Goal: Task Accomplishment & Management: Use online tool/utility

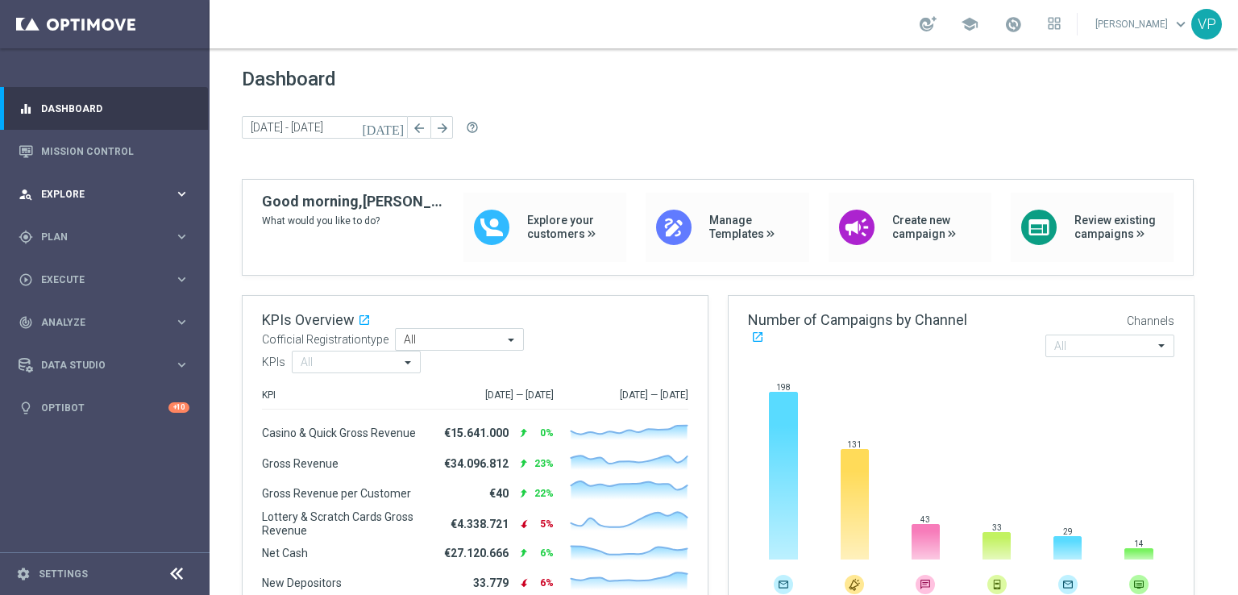
click at [142, 212] on div "person_search Explore keyboard_arrow_right" at bounding box center [104, 194] width 208 height 43
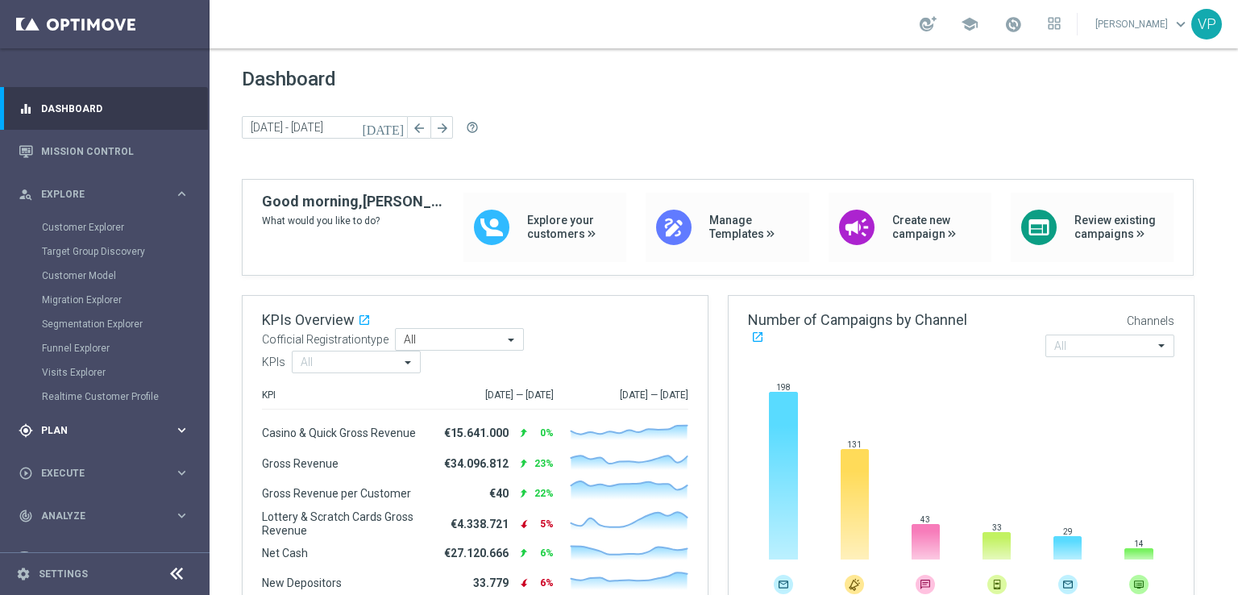
click at [155, 447] on div "gps_fixed Plan keyboard_arrow_right" at bounding box center [104, 430] width 208 height 43
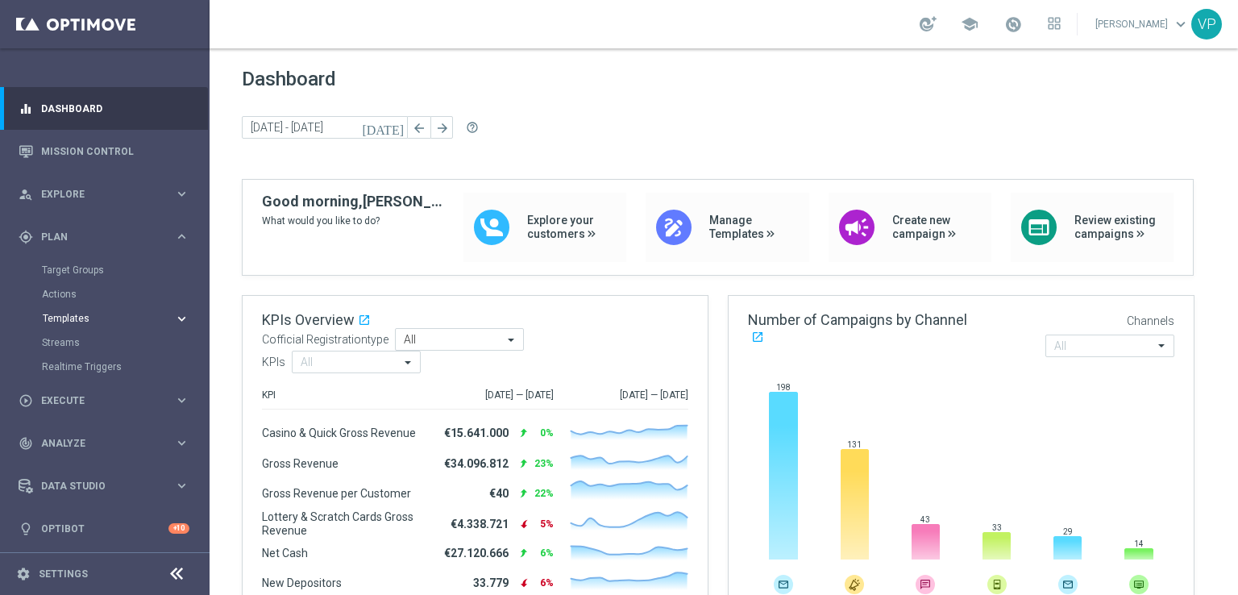
click at [69, 317] on span "Templates" at bounding box center [100, 319] width 115 height 10
click at [67, 348] on link "Optimail" at bounding box center [109, 342] width 118 height 13
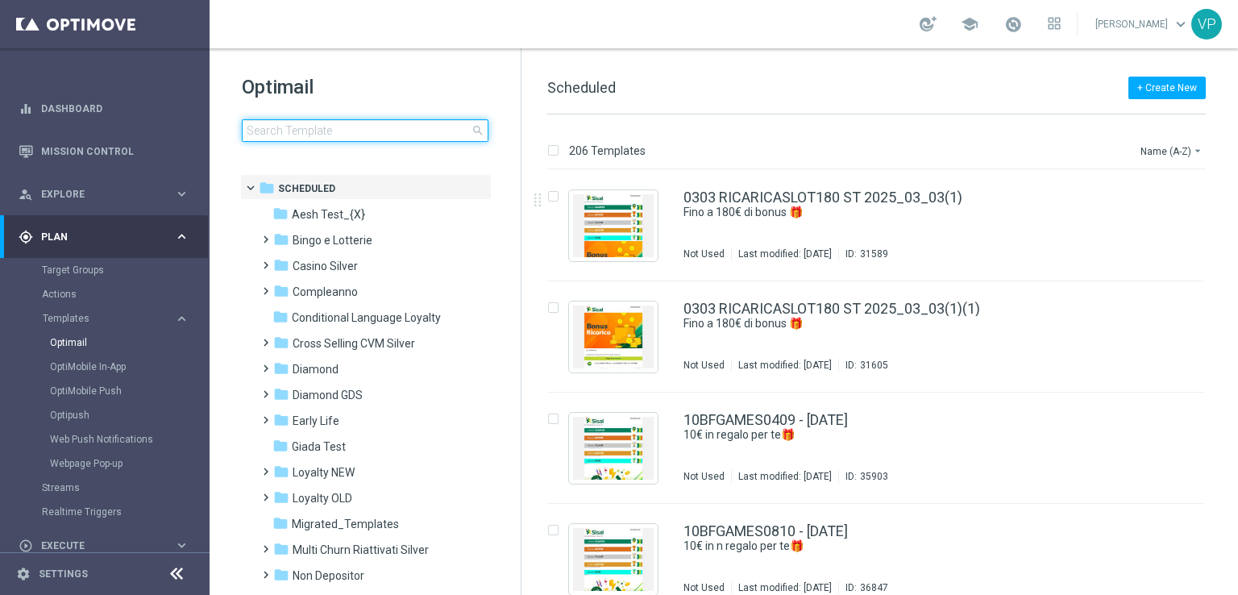
click at [435, 131] on input at bounding box center [365, 130] width 247 height 23
type input "w"
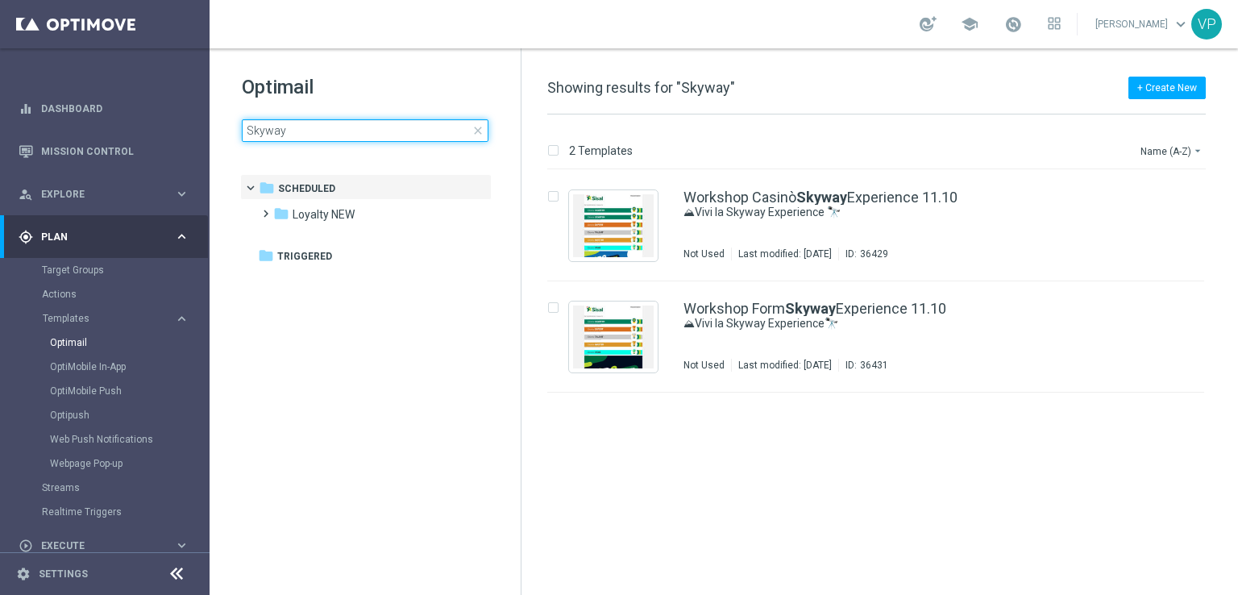
type input "Skyway"
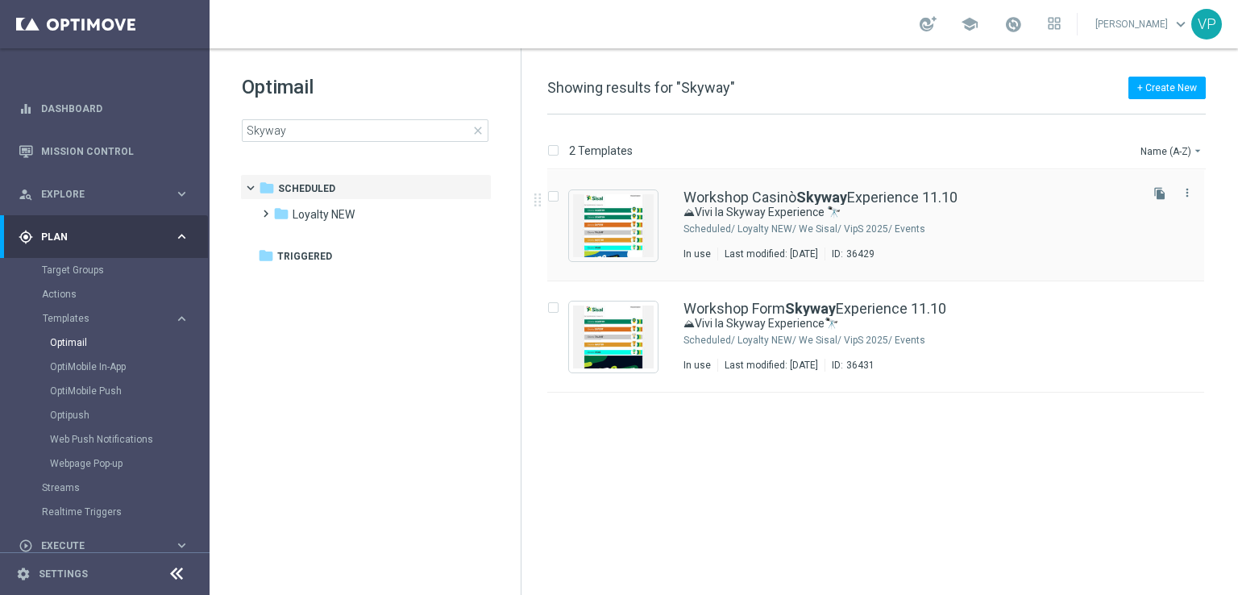
click at [1159, 191] on icon "file_copy" at bounding box center [1160, 193] width 13 height 13
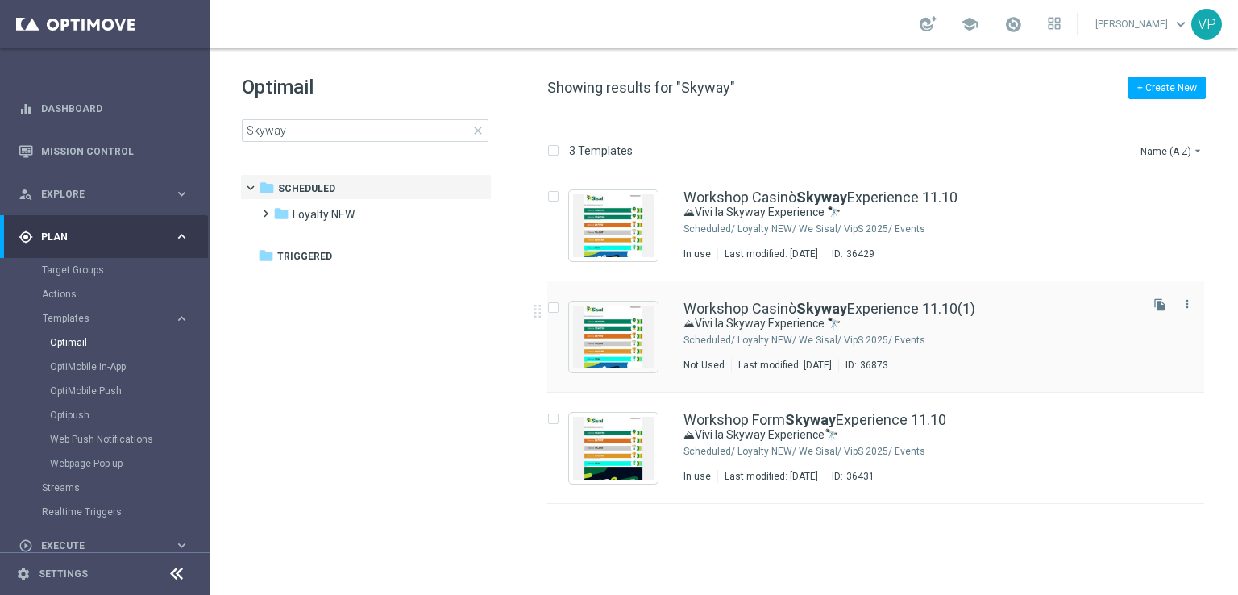
click at [1099, 314] on div "Workshop Casinò Skyway Experience 11.10(1)" at bounding box center [910, 309] width 453 height 15
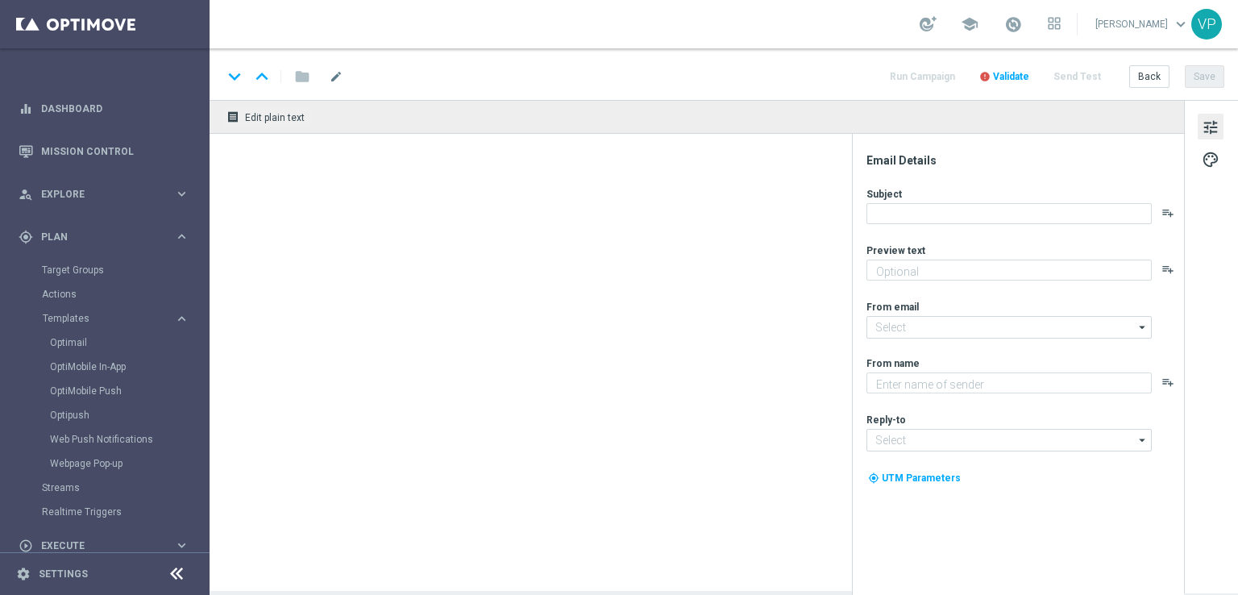
type textarea "Un’esperienza unica tra le vette e l’esclusività Sisal"
type textarea "Sisal"
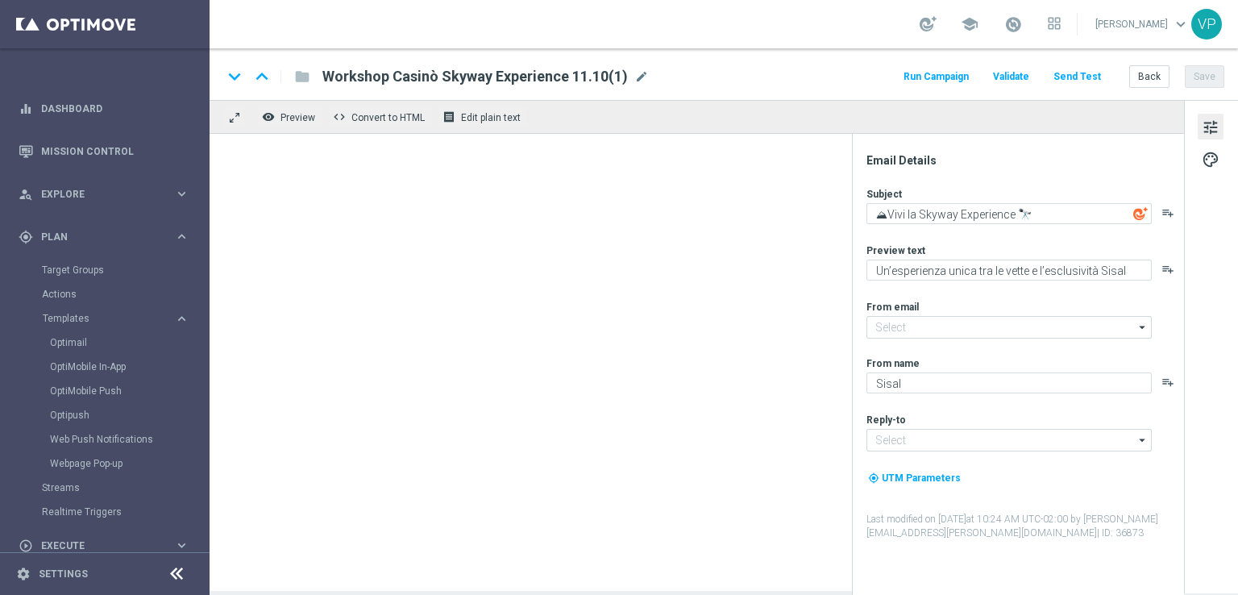
type input "[EMAIL_ADDRESS][DOMAIN_NAME]"
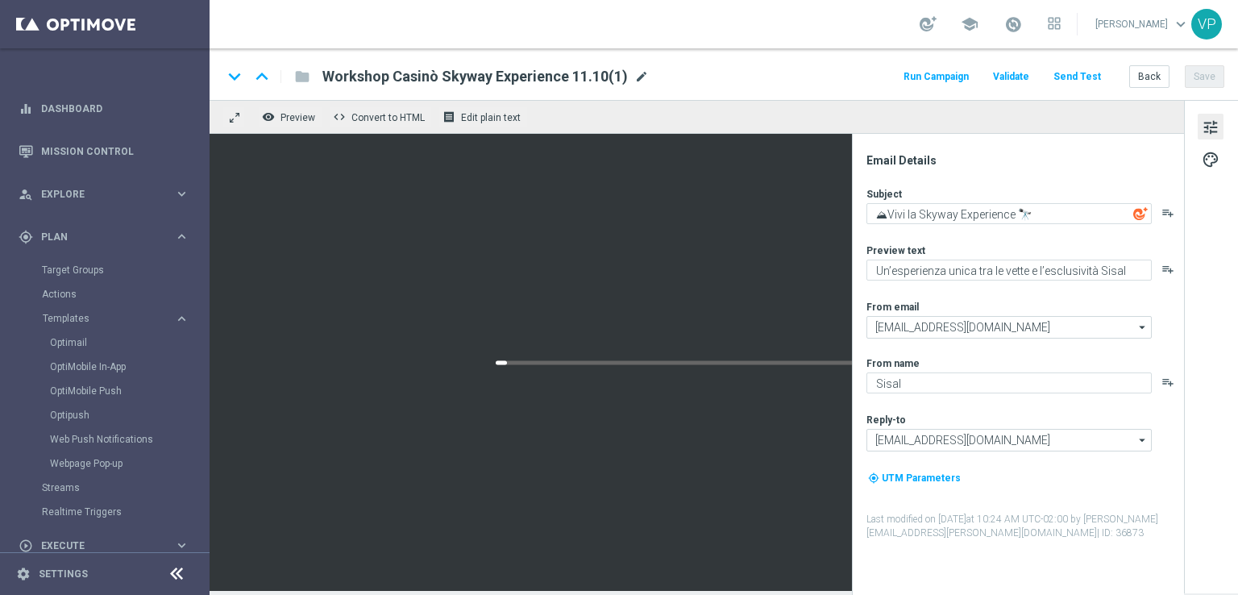
click at [642, 78] on span "mode_edit" at bounding box center [642, 76] width 15 height 15
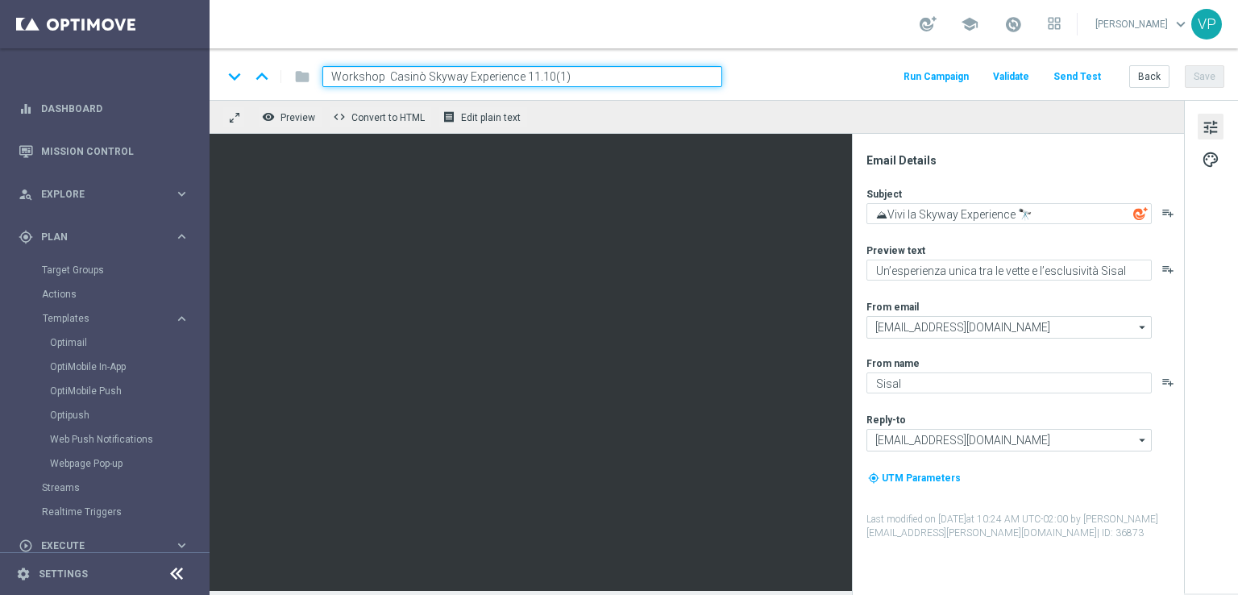
drag, startPoint x: 579, startPoint y: 77, endPoint x: 548, endPoint y: 78, distance: 30.7
click at [548, 78] on input "Workshop Casinò Skyway Experience 11.10(1)" at bounding box center [523, 76] width 400 height 21
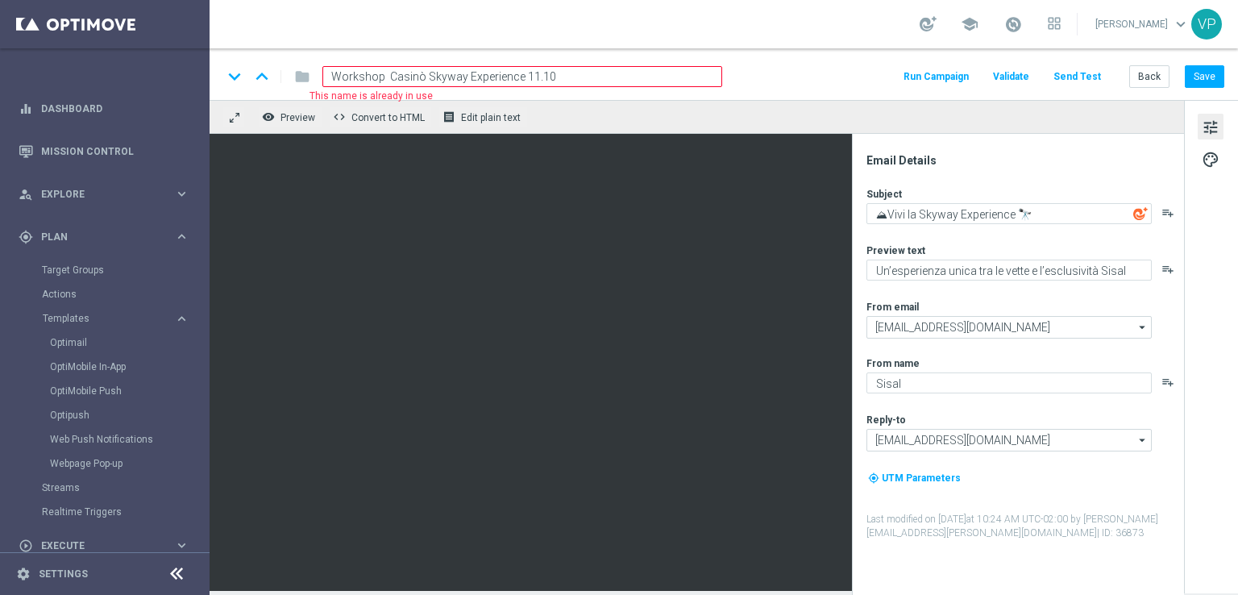
drag, startPoint x: 559, startPoint y: 74, endPoint x: 245, endPoint y: 61, distance: 313.9
click at [245, 61] on div "keyboard_arrow_down keyboard_arrow_up folder Workshop Casinò Skyway Experience …" at bounding box center [724, 74] width 1029 height 52
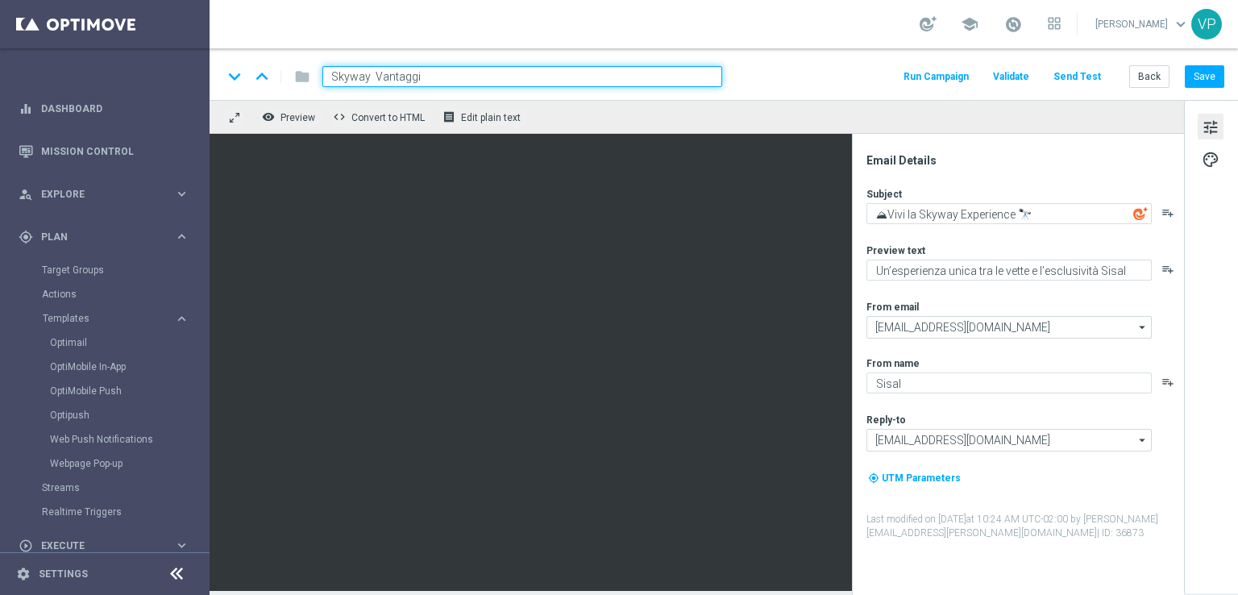
type input "Skyway Vantaggi"
click at [868, 69] on div "keyboard_arrow_down keyboard_arrow_up folder Skyway Vantaggi Run Campaign Valid…" at bounding box center [724, 76] width 1002 height 21
click at [1223, 80] on button "Save" at bounding box center [1205, 76] width 40 height 23
click at [1219, 127] on button "tune" at bounding box center [1211, 127] width 26 height 26
click at [1213, 162] on span "palette" at bounding box center [1211, 159] width 18 height 21
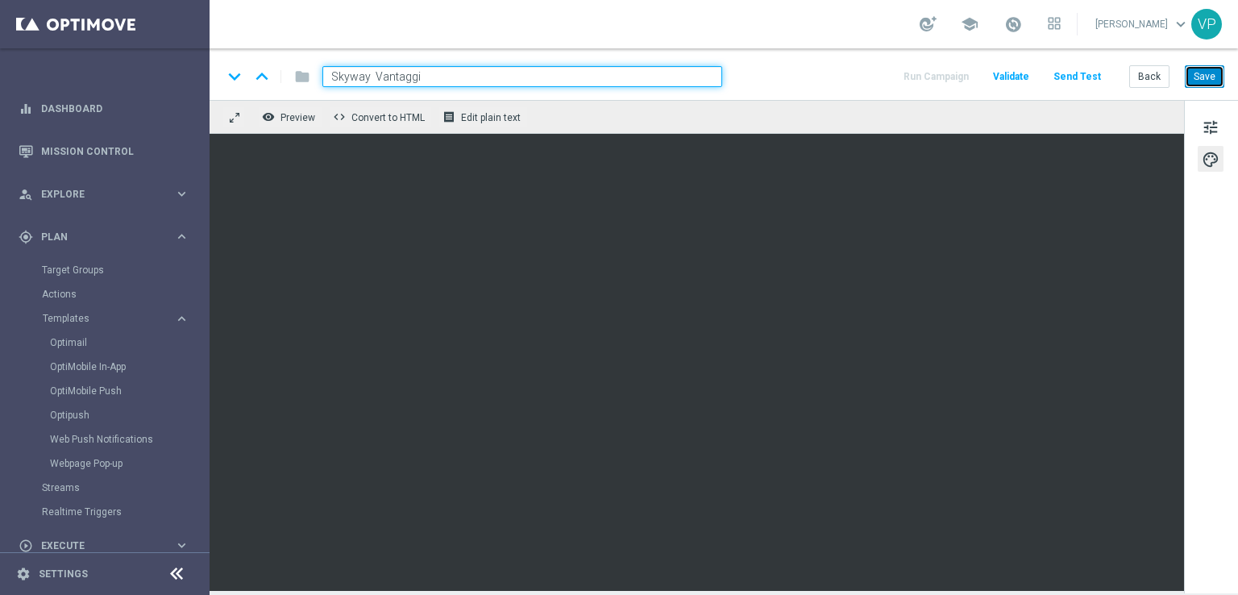
click at [1208, 75] on button "Save" at bounding box center [1205, 76] width 40 height 23
click at [1149, 88] on div "keyboard_arrow_down keyboard_arrow_up folder Skyway Vantaggi Run Campaign Valid…" at bounding box center [724, 74] width 1029 height 52
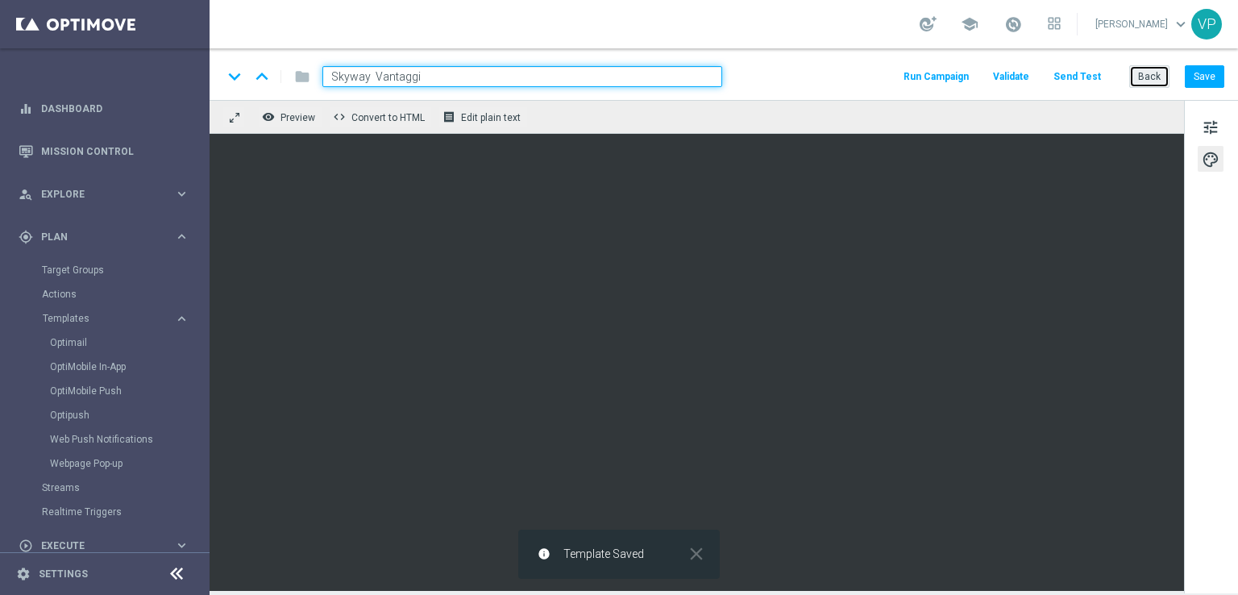
click at [1154, 78] on button "Back" at bounding box center [1150, 76] width 40 height 23
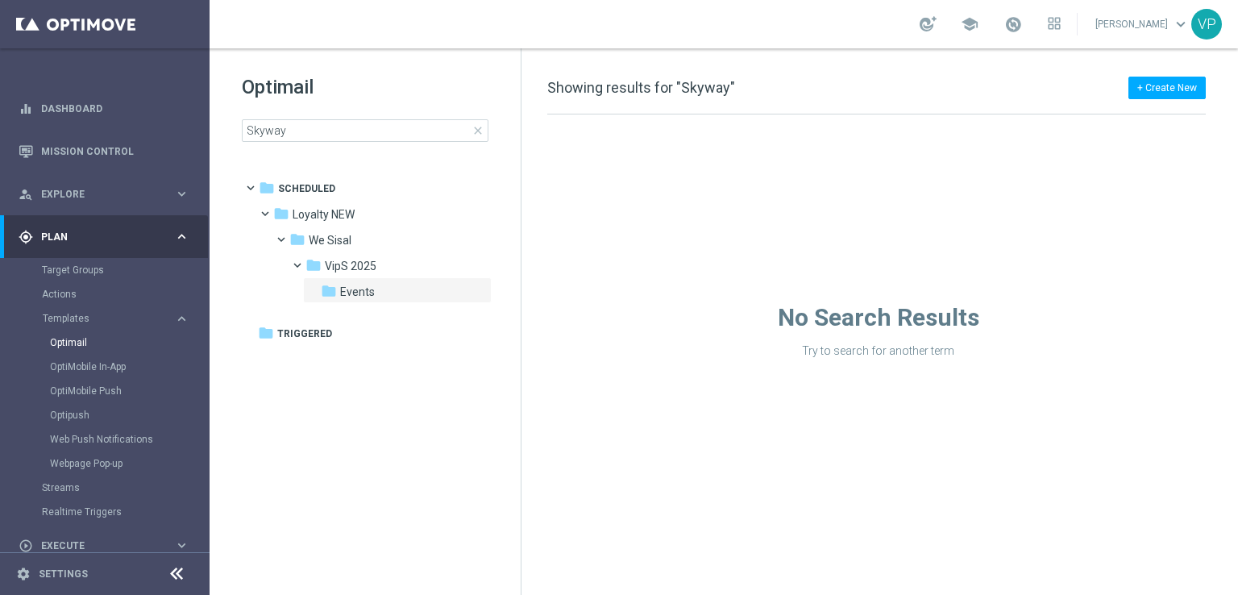
click at [477, 131] on span "close" at bounding box center [478, 130] width 13 height 13
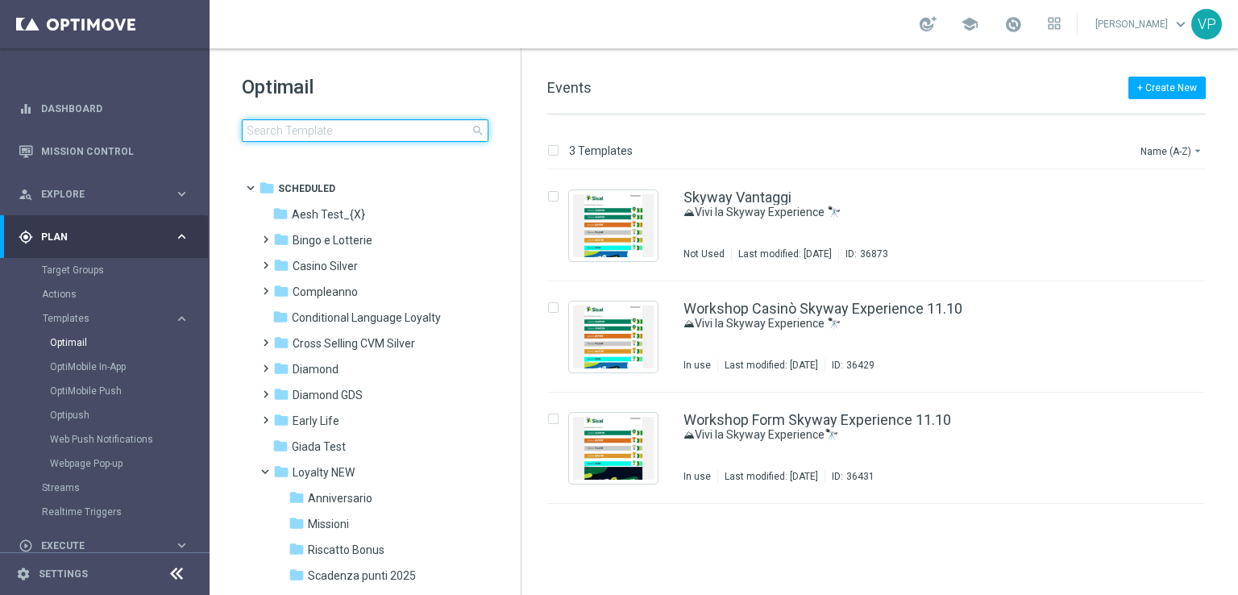
click at [429, 130] on input at bounding box center [365, 130] width 247 height 23
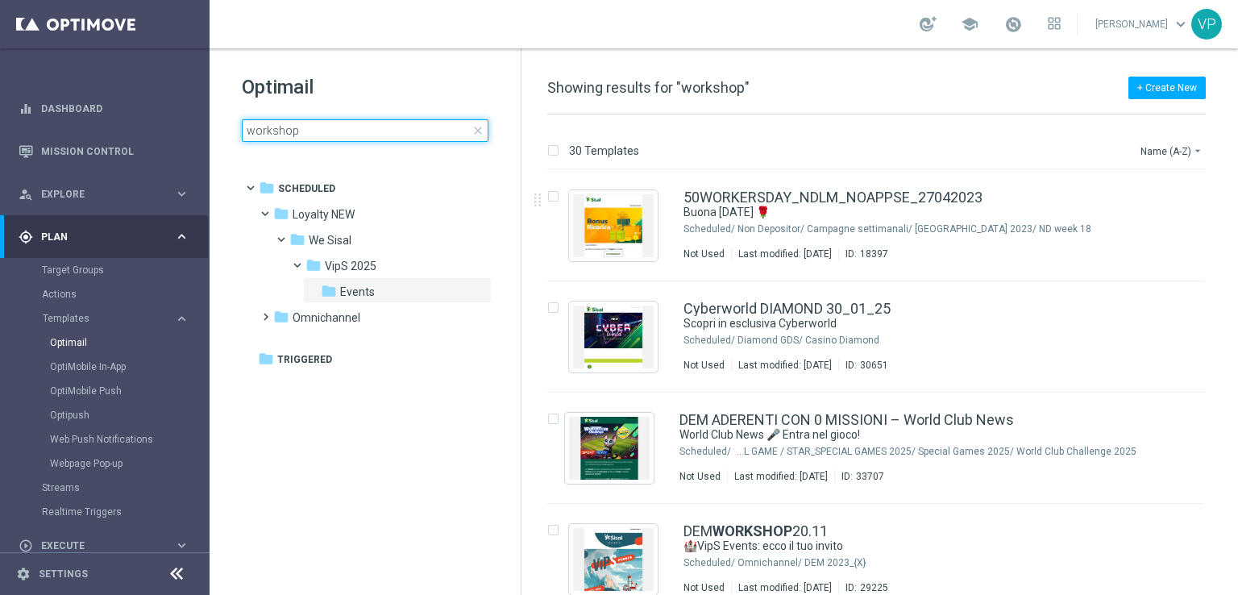
type input "workshop"
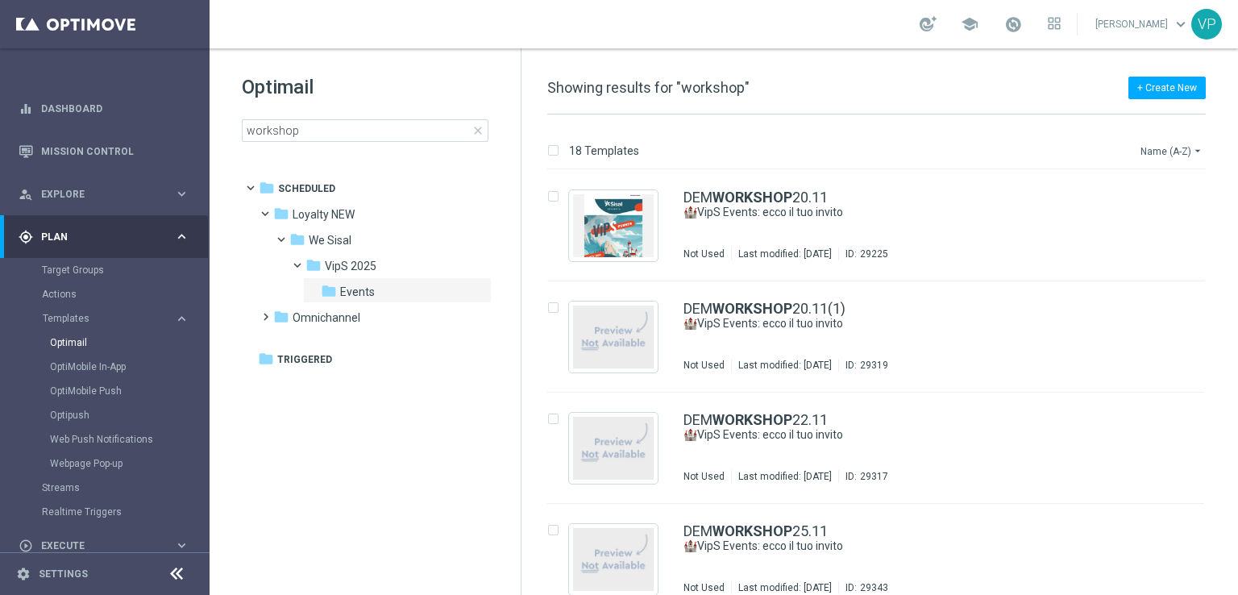
click at [1201, 151] on icon "arrow_drop_down" at bounding box center [1198, 150] width 13 height 13
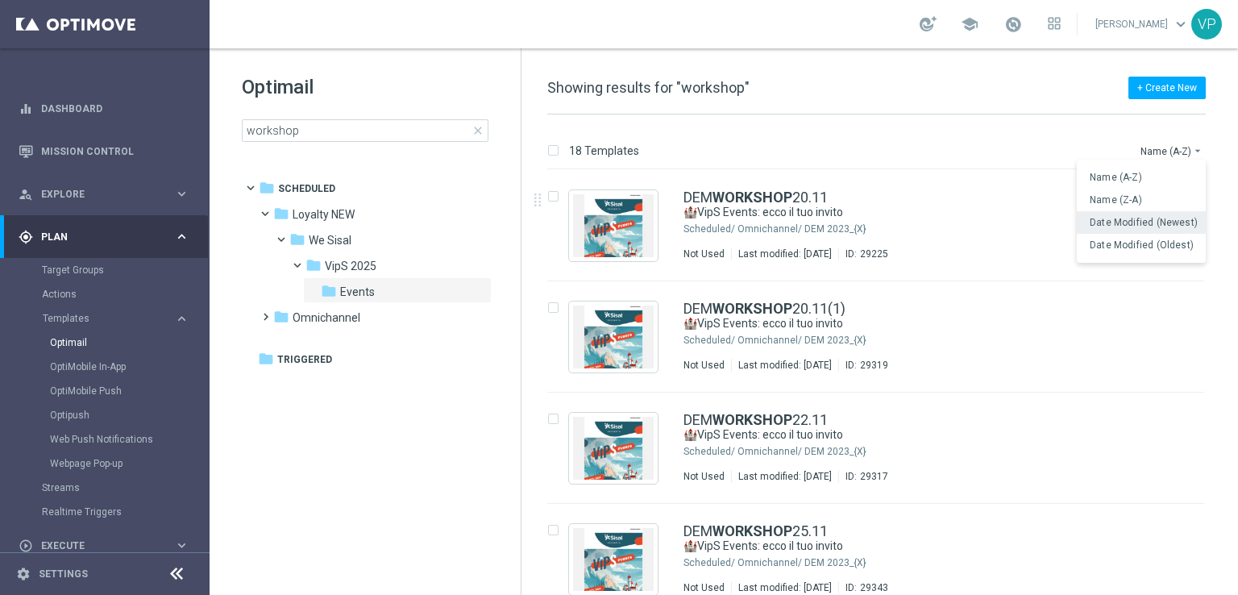
click at [1174, 222] on span "Date Modified (Newest)" at bounding box center [1144, 222] width 108 height 11
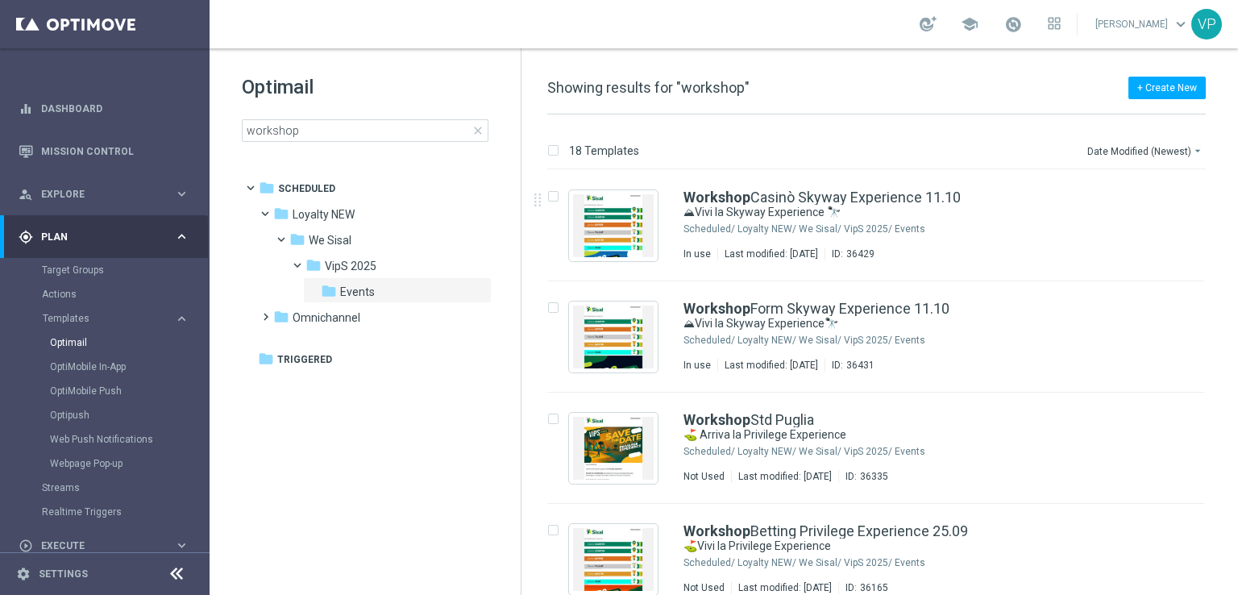
drag, startPoint x: 1235, startPoint y: 210, endPoint x: 1237, endPoint y: 331, distance: 121.8
click at [1237, 331] on div "18 Templates Date Modified (Newest) arrow_drop_down Drag here to set row groups…" at bounding box center [880, 354] width 717 height 481
click at [1228, 323] on div "insert_drive_file Workshop Form Skyway Experience 11.10 ⛰Vivi la Skyway Experie…" at bounding box center [883, 336] width 704 height 111
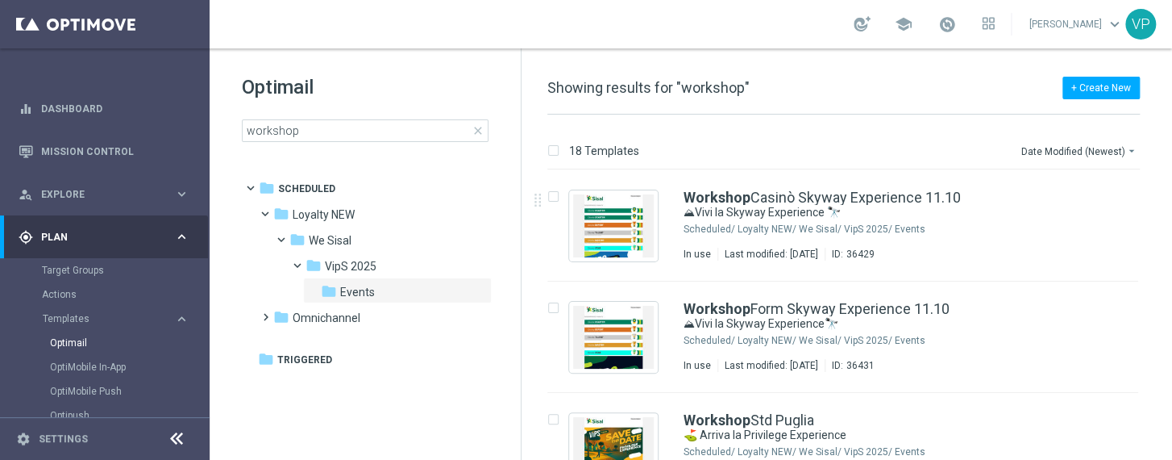
drag, startPoint x: 1168, startPoint y: 186, endPoint x: 1168, endPoint y: 230, distance: 43.5
click at [1168, 230] on div "18 Templates Date Modified (Newest) arrow_drop_down Drag here to set row groups…" at bounding box center [847, 286] width 651 height 345
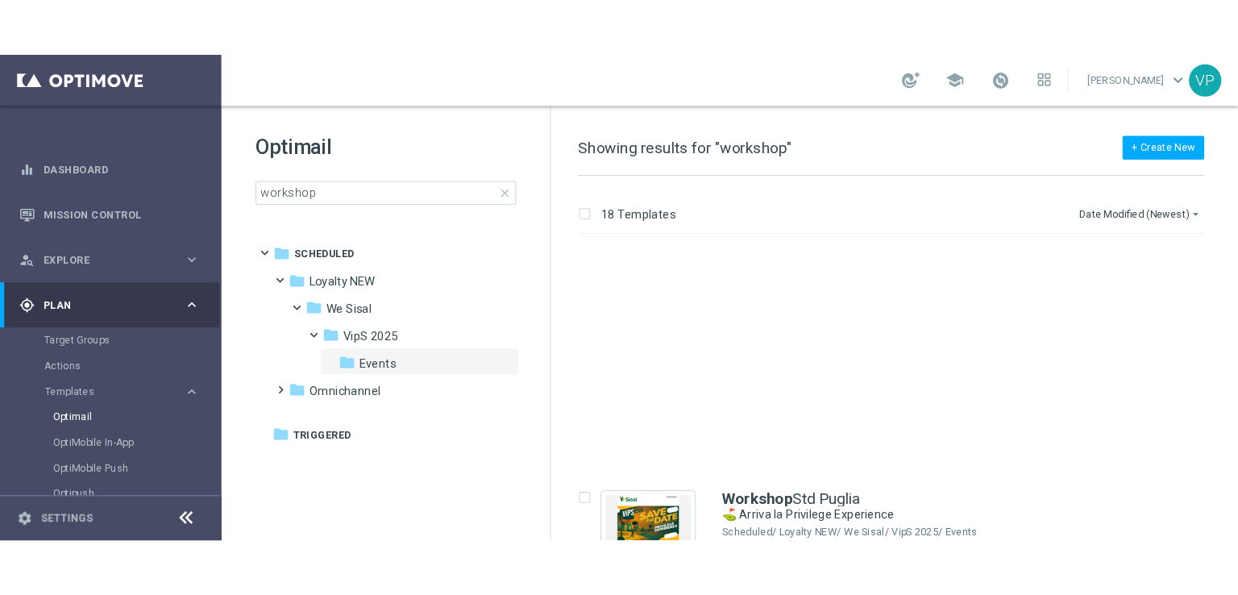
scroll to position [252, 0]
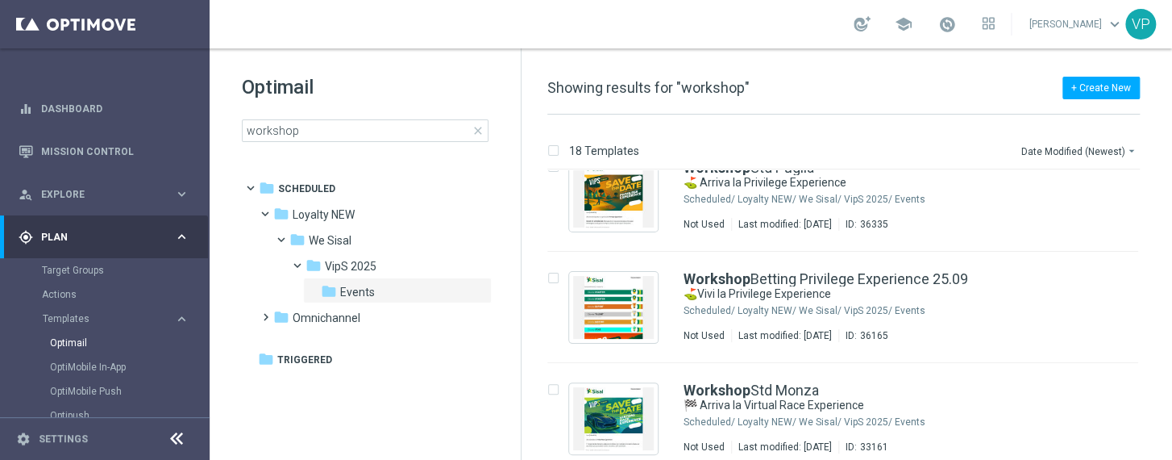
drag, startPoint x: 1168, startPoint y: 223, endPoint x: 1164, endPoint y: 273, distance: 50.1
click at [1164, 273] on div "insert_drive_file Workshop [GEOGRAPHIC_DATA] ⛳ Arriva la Privilege Experience S…" at bounding box center [850, 314] width 638 height 289
click at [944, 389] on div "Workshop [GEOGRAPHIC_DATA]" at bounding box center [877, 390] width 387 height 15
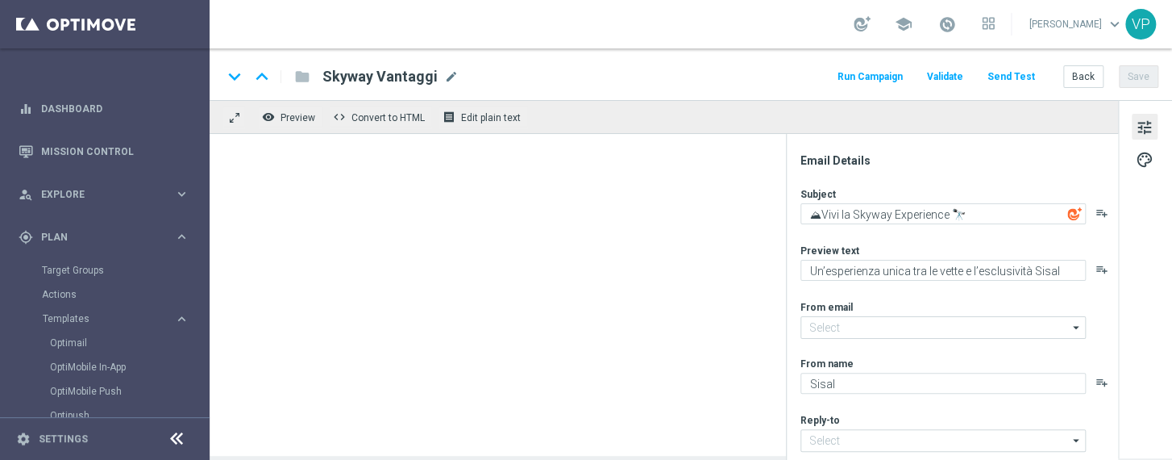
type textarea "🏁 Arriva la Virtual Race Experience"
type textarea "La tua gara in pista ti aspetta!"
type input "[EMAIL_ADDRESS][DOMAIN_NAME]"
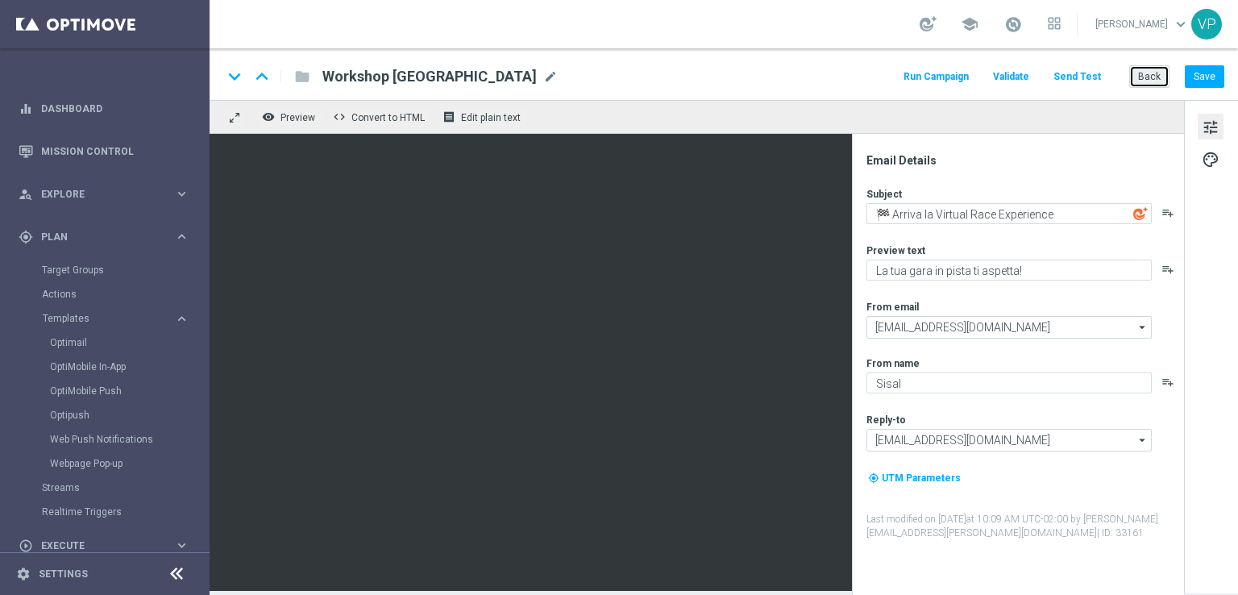
click at [1147, 77] on button "Back" at bounding box center [1150, 76] width 40 height 23
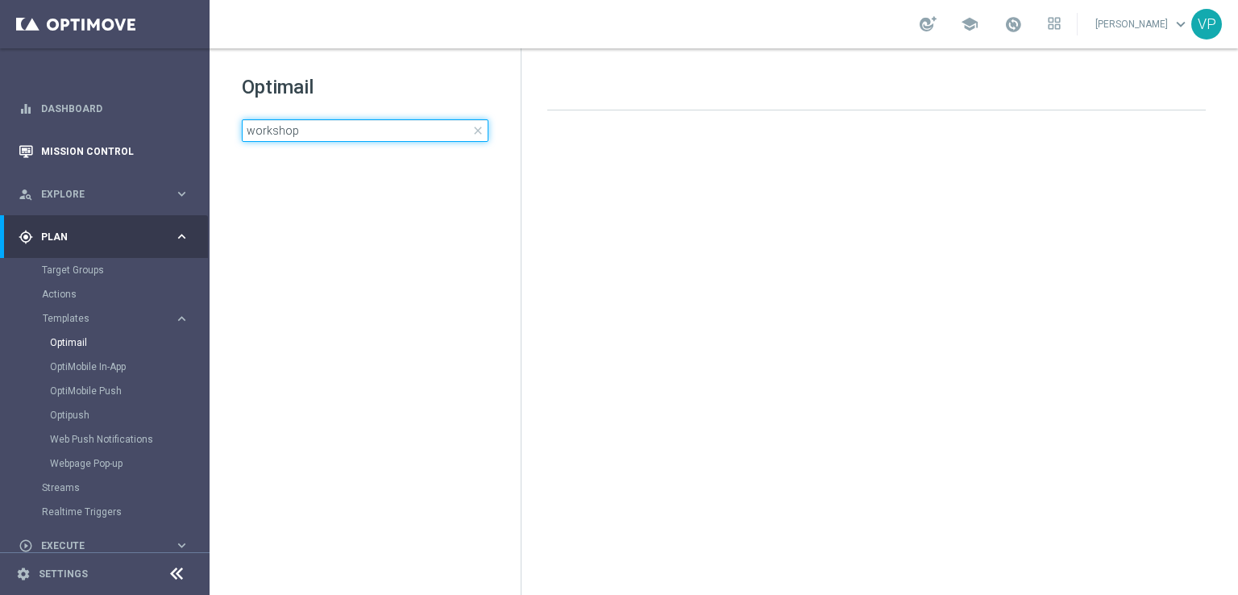
drag, startPoint x: 340, startPoint y: 132, endPoint x: 182, endPoint y: 130, distance: 158.1
click at [182, 130] on main "equalizer Dashboard Mission Control" at bounding box center [619, 297] width 1238 height 595
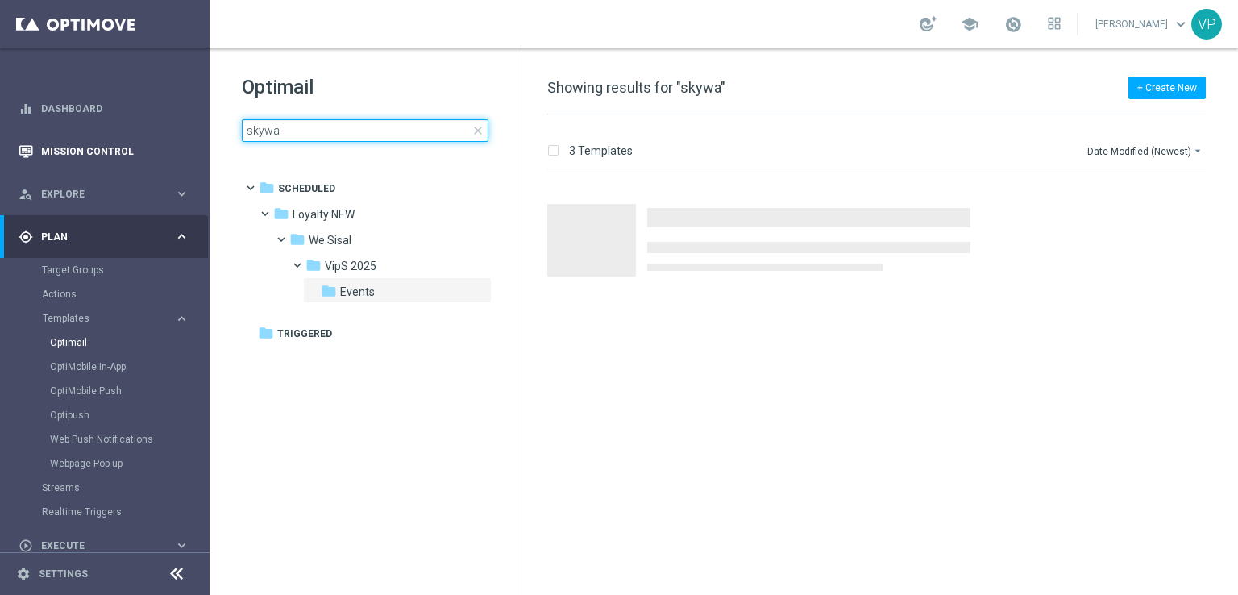
type input "skyway"
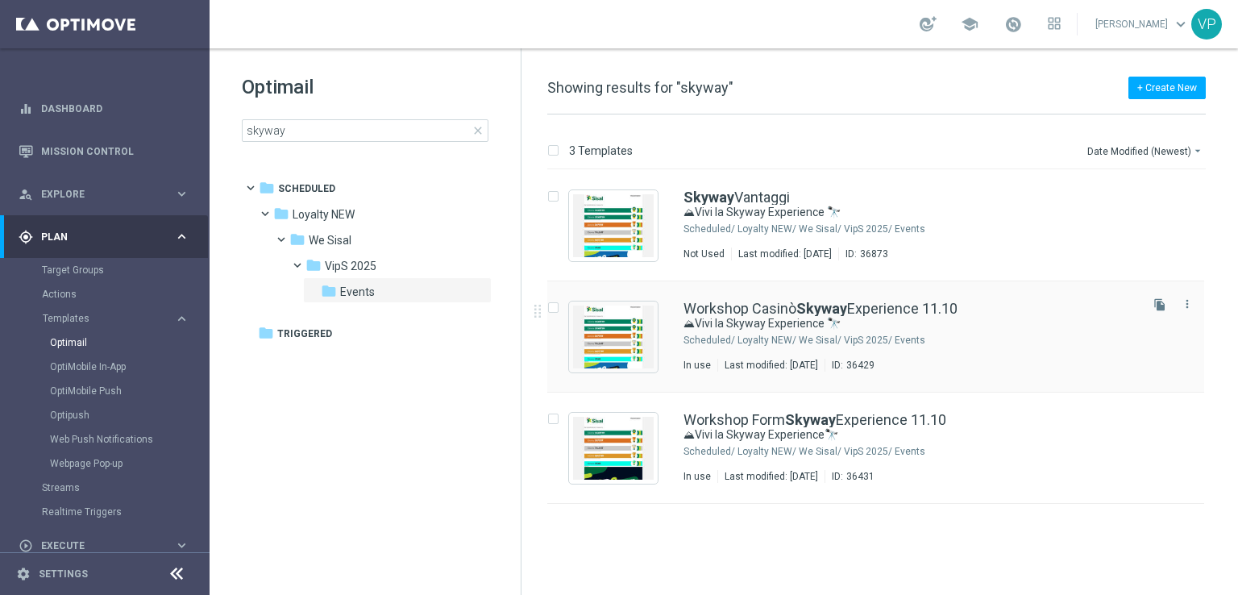
click at [1019, 332] on div "Workshop Casinò Skyway Experience 11.10 ⛰Vivi la Skyway Experience 🔭 Scheduled/…" at bounding box center [910, 337] width 453 height 70
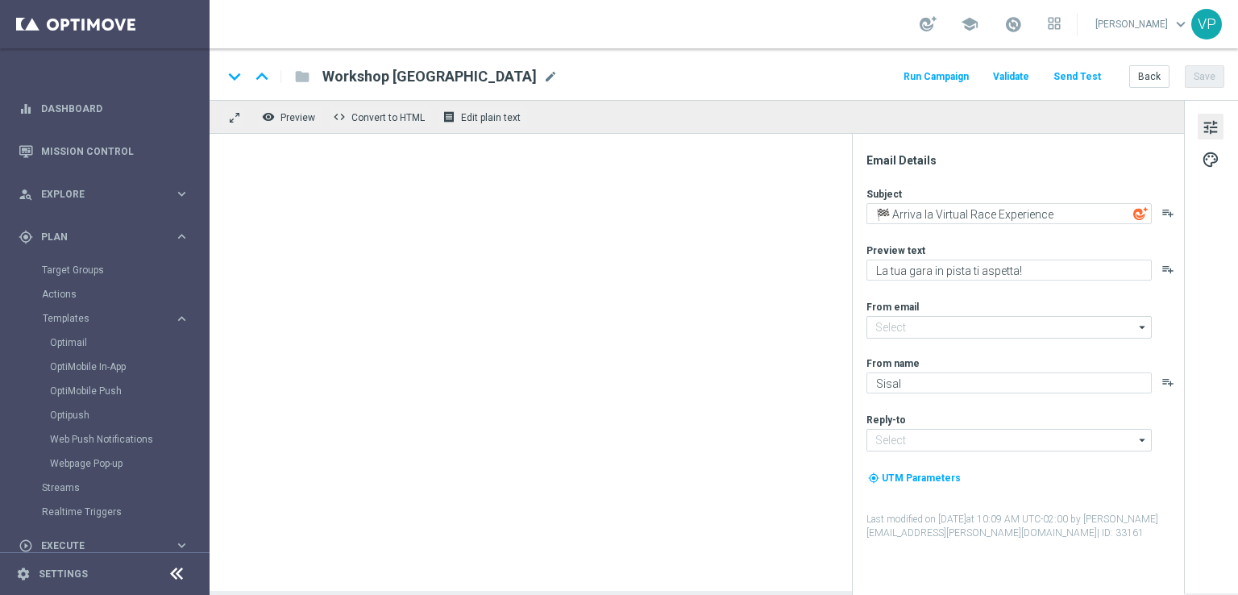
type input "[EMAIL_ADDRESS][DOMAIN_NAME]"
type textarea "⛰Vivi la Skyway Experience 🔭"
type textarea "Un’esperienza unica tra le vette e l’esclusività Sisal"
